Goal: Check status: Check status

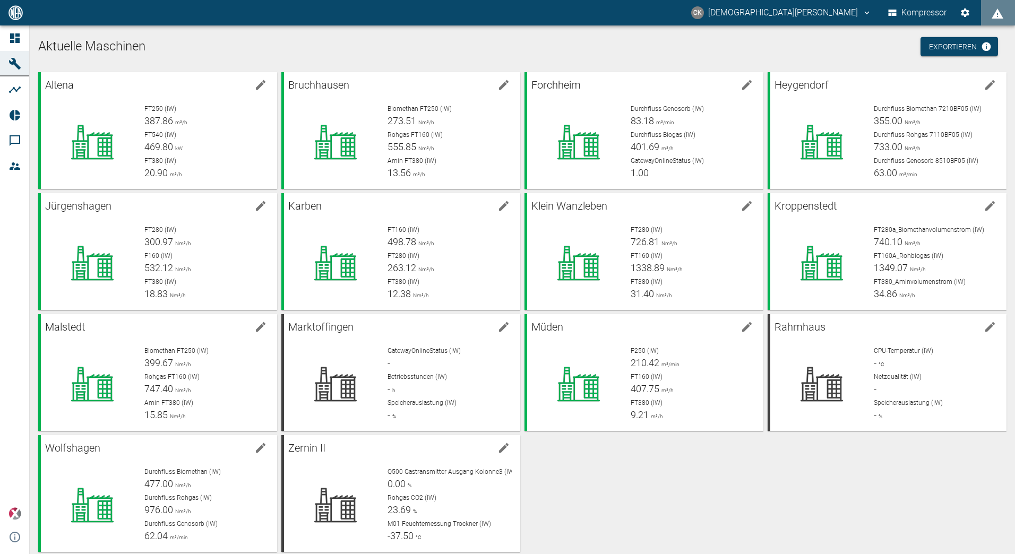
scroll to position [15, 0]
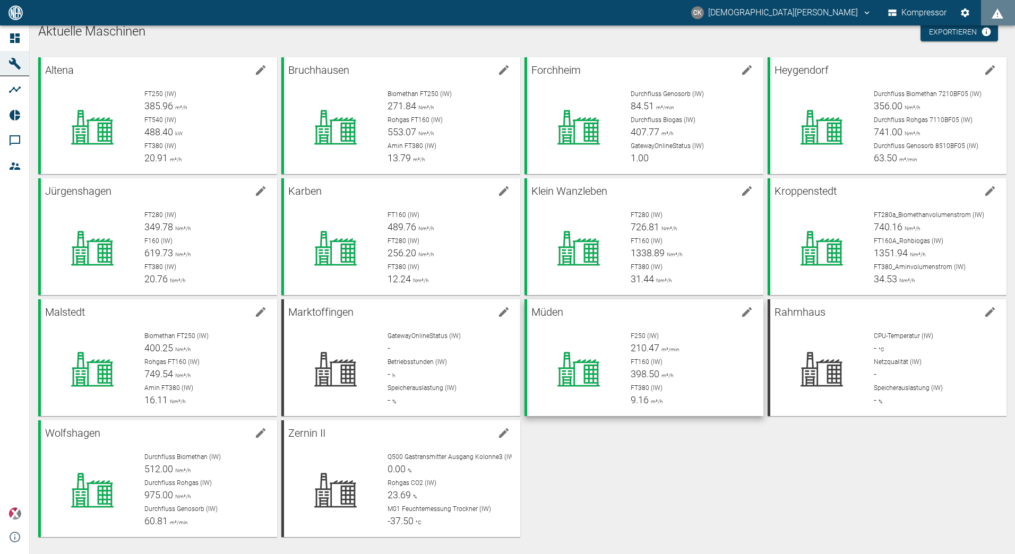
click at [647, 373] on span "398.50" at bounding box center [645, 374] width 29 height 11
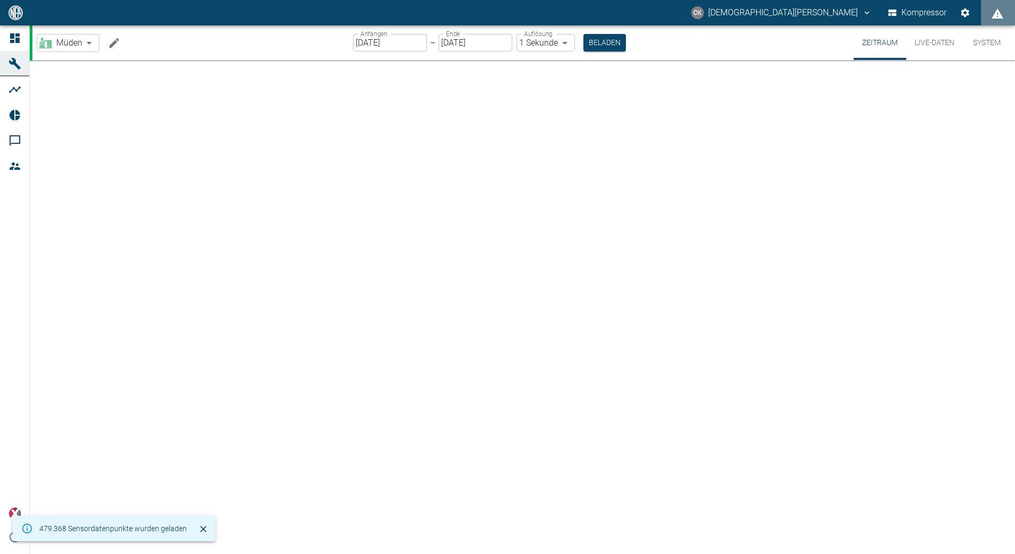
click at [362, 39] on input "[DATE]" at bounding box center [390, 43] width 74 height 18
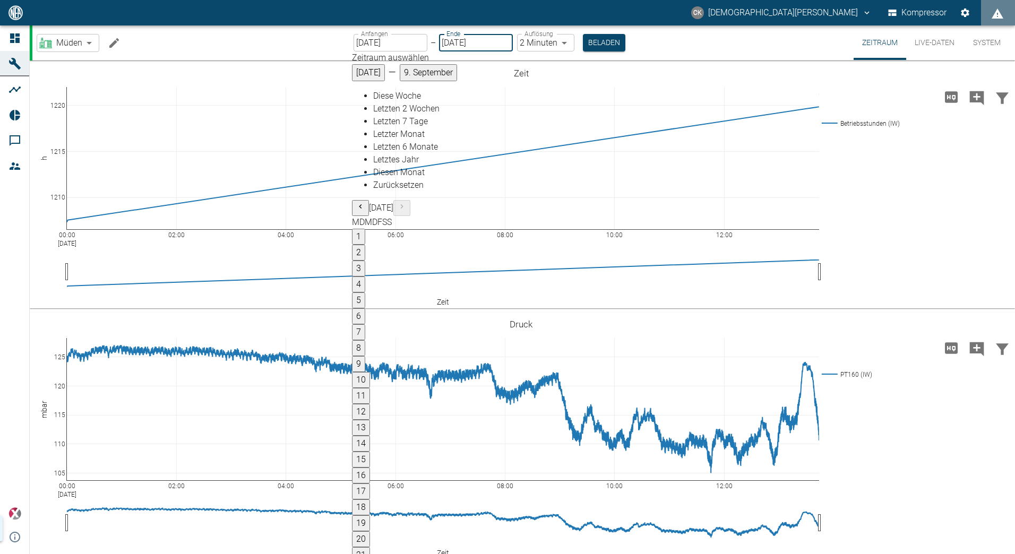
type input "[DATE]"
type input "2min"
click at [667, 41] on div "Müden bf8c477b-1ba4-4cd0-b87e-471543248d49 ​ Anfangen [DATE] Anfangen – Ende [D…" at bounding box center [523, 42] width 983 height 35
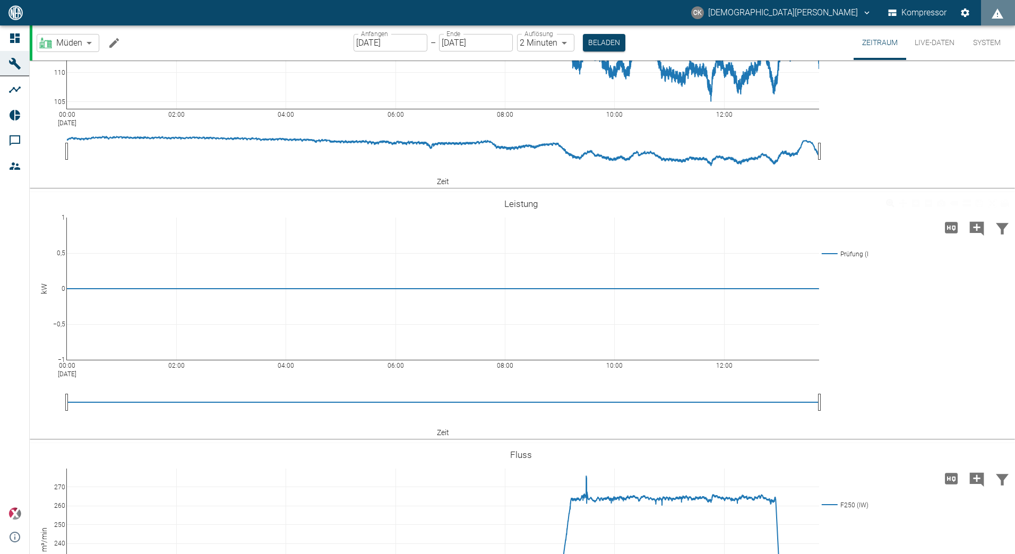
scroll to position [212, 0]
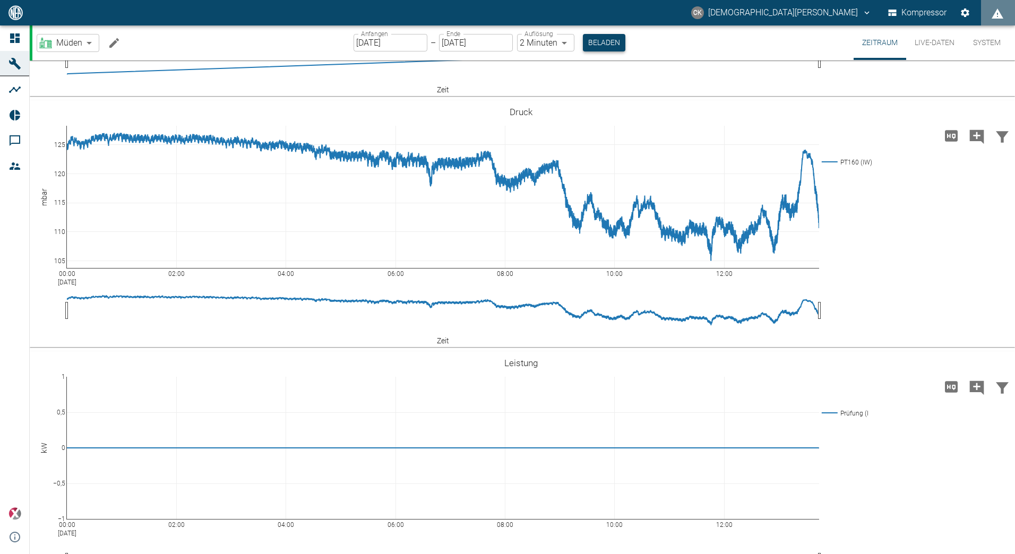
click at [608, 38] on button "Beladen" at bounding box center [604, 43] width 42 height 18
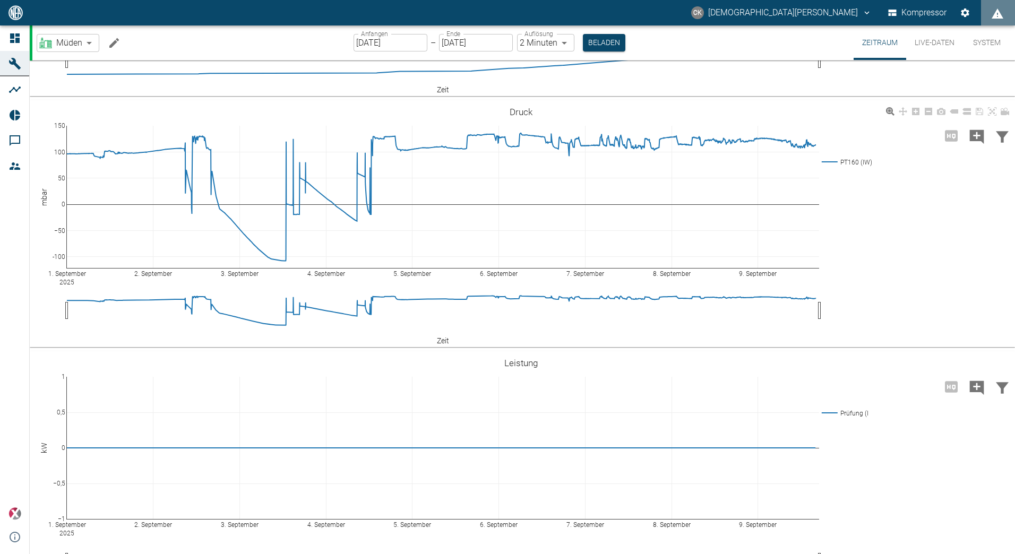
scroll to position [372, 0]
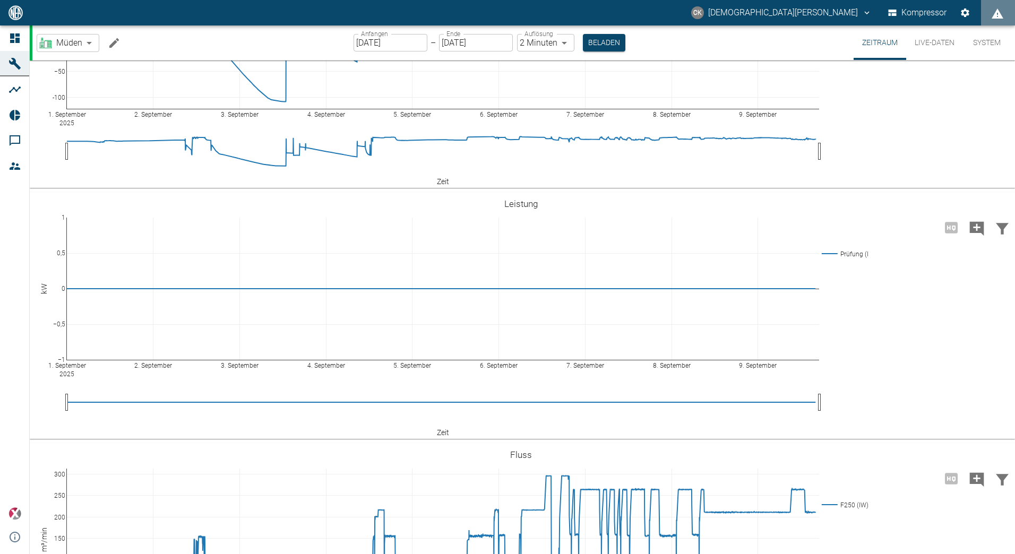
click at [374, 41] on input "[DATE]" at bounding box center [391, 43] width 74 height 18
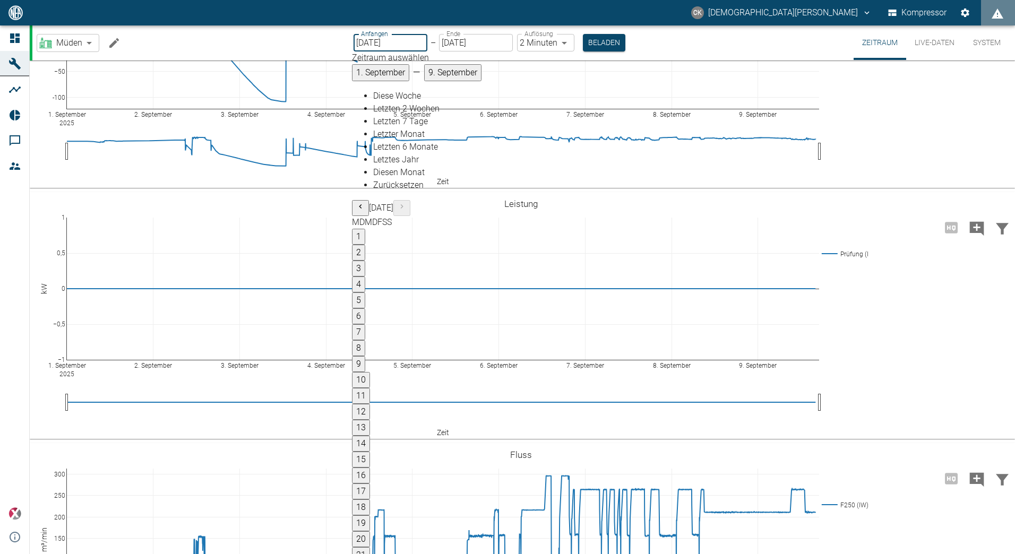
click at [365, 229] on button "1" at bounding box center [358, 237] width 13 height 16
type input "[DATE]"
type input "10min"
click at [600, 41] on button "Beladen" at bounding box center [604, 43] width 42 height 18
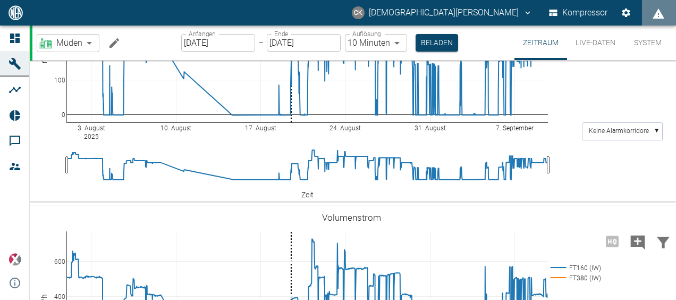
scroll to position [743, 0]
